Goal: Task Accomplishment & Management: Complete application form

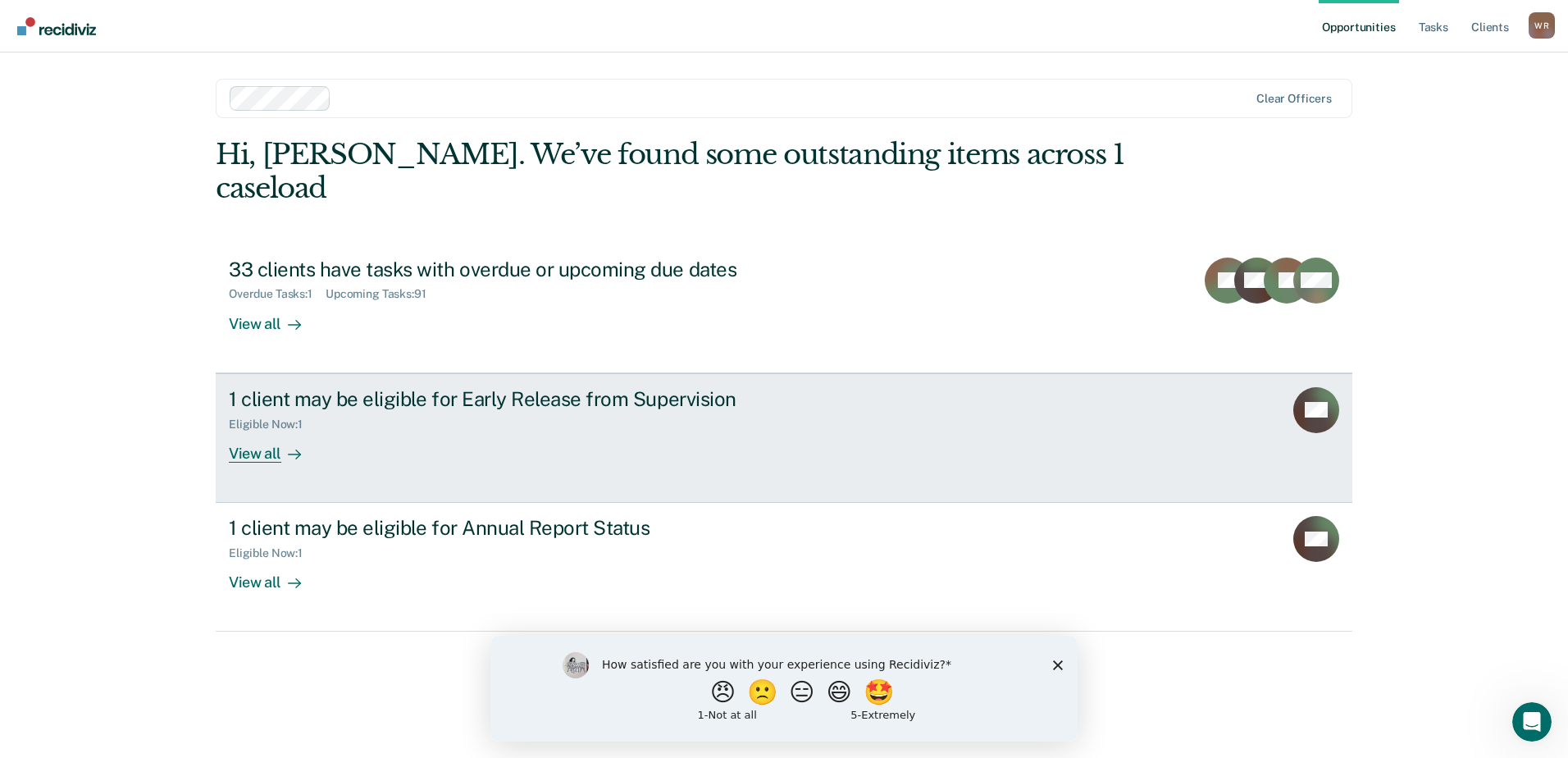
click at [261, 430] on div "View all" at bounding box center [274, 446] width 92 height 32
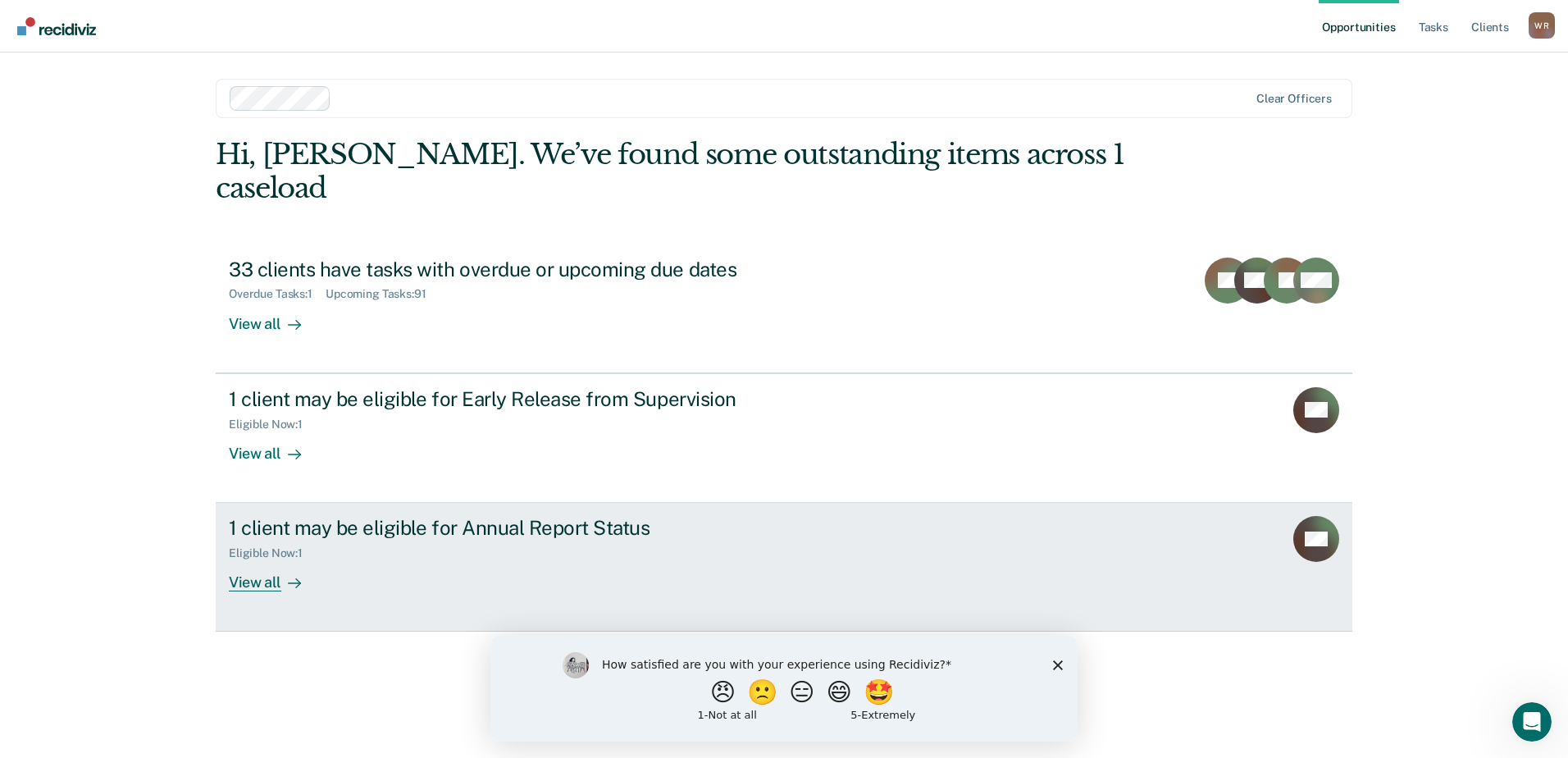
click at [264, 560] on div "View all" at bounding box center [274, 576] width 92 height 32
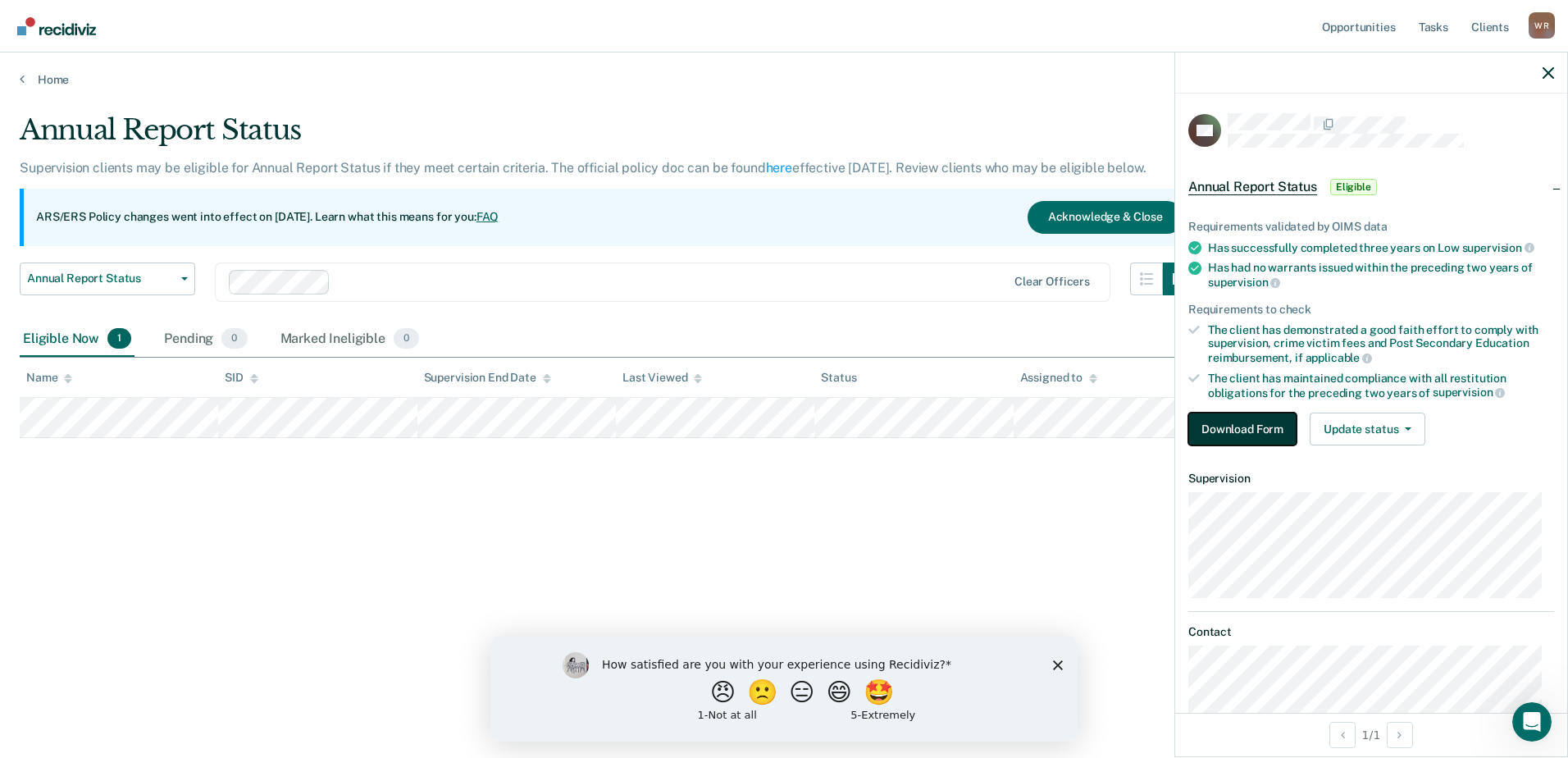
click at [1266, 425] on button "Download Form" at bounding box center [1243, 429] width 108 height 32
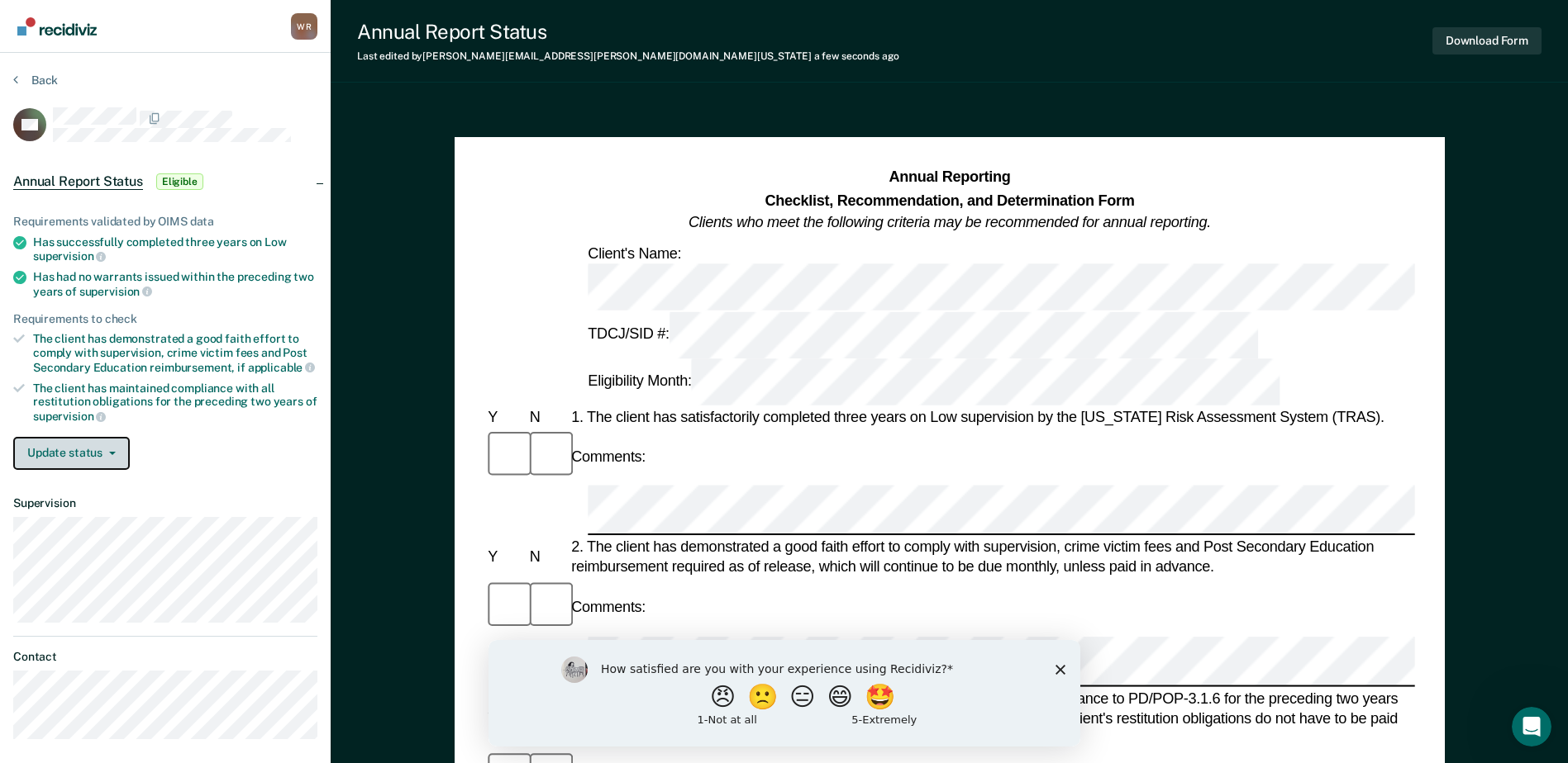
click at [67, 460] on button "Update status" at bounding box center [71, 453] width 117 height 33
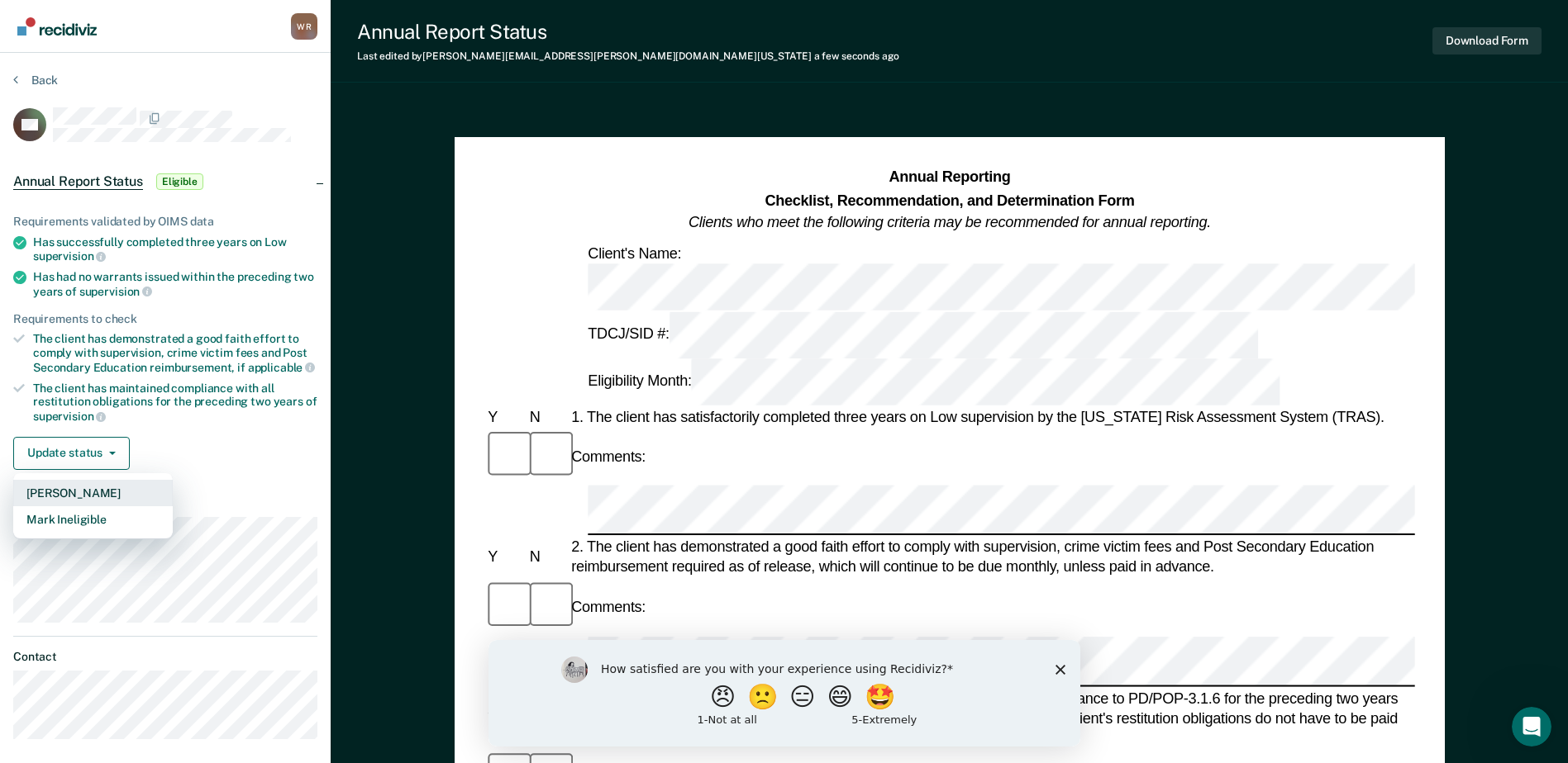
click at [82, 488] on button "[PERSON_NAME]" at bounding box center [93, 493] width 160 height 26
